Goal: Task Accomplishment & Management: Manage account settings

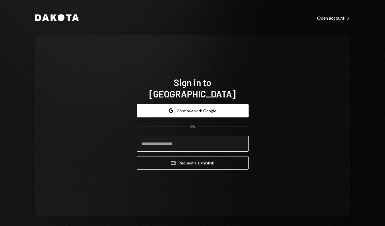
click at [193, 140] on input "email" at bounding box center [193, 144] width 112 height 16
type input "**********"
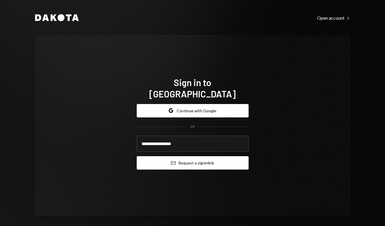
click at [200, 156] on button "Email Request a sign in link" at bounding box center [193, 162] width 112 height 13
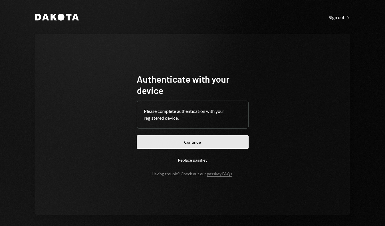
click at [228, 142] on button "Continue" at bounding box center [193, 141] width 112 height 13
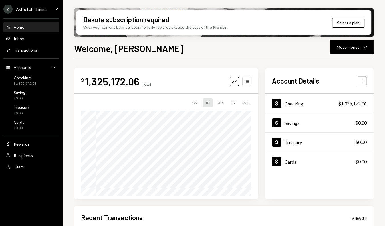
click at [220, 102] on div "3M" at bounding box center [221, 102] width 10 height 9
click at [232, 82] on icon "button" at bounding box center [234, 81] width 5 height 3
click at [244, 83] on button "Accounts" at bounding box center [246, 81] width 9 height 9
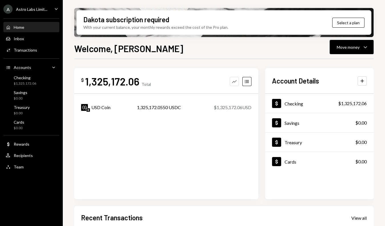
click at [235, 81] on icon "button" at bounding box center [234, 81] width 5 height 3
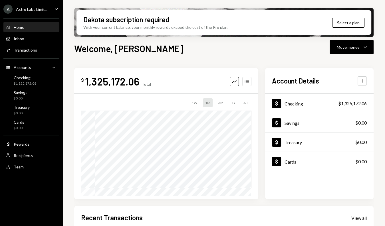
click at [247, 83] on icon "Accounts" at bounding box center [247, 82] width 6 height 6
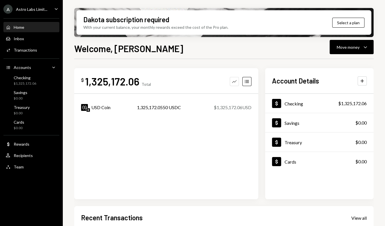
click at [235, 83] on icon "Graph" at bounding box center [234, 82] width 6 height 6
